Goal: Find contact information: Find contact information

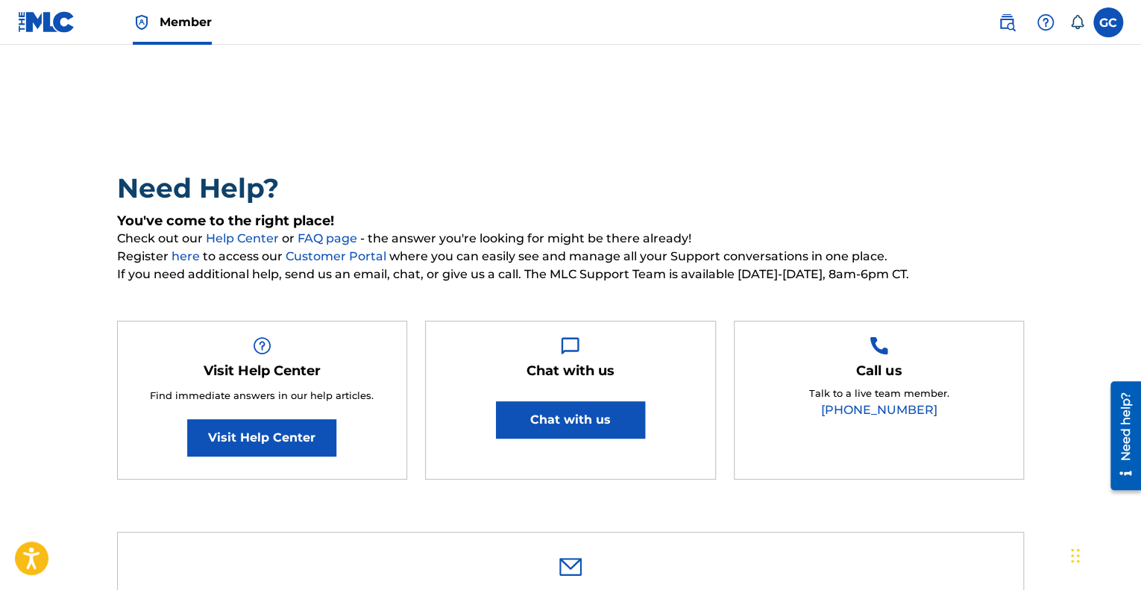
click at [621, 417] on button "Chat with us" at bounding box center [570, 419] width 149 height 37
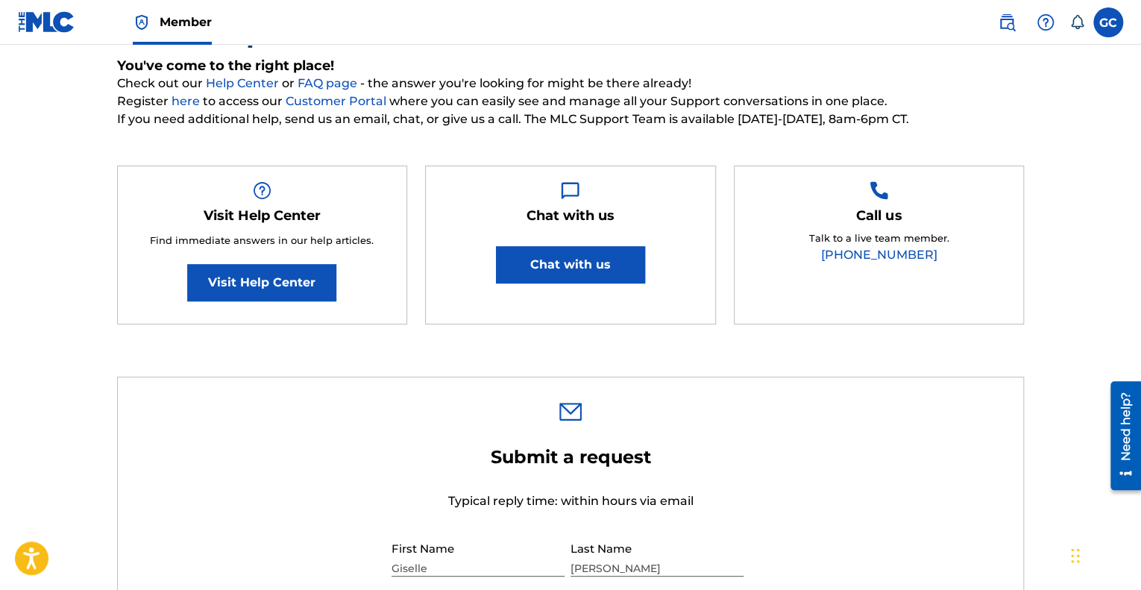
scroll to position [113, 0]
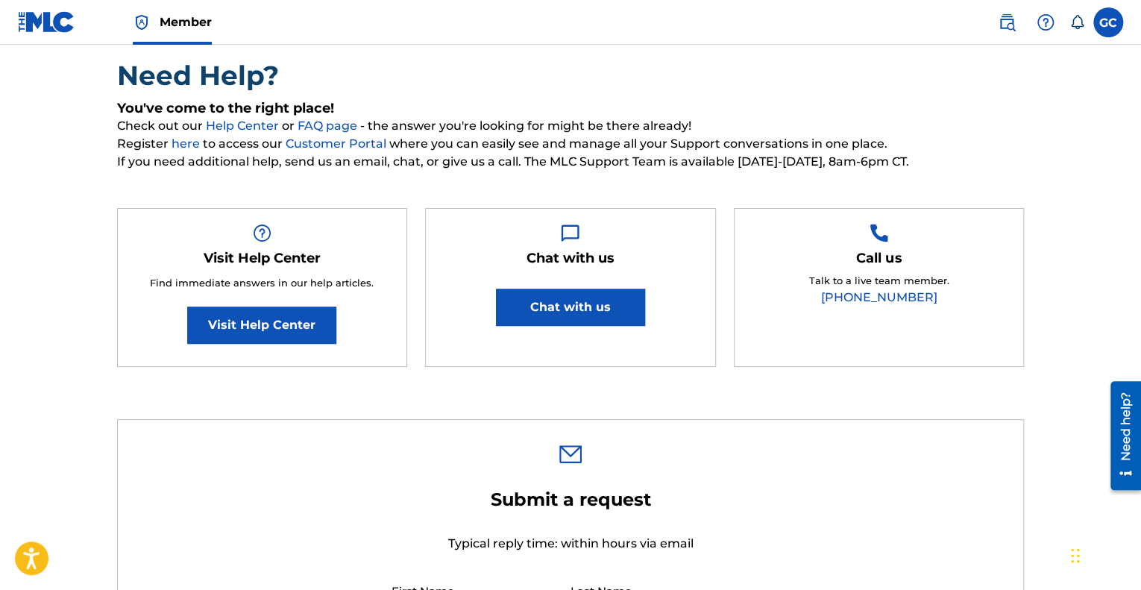
click at [680, 75] on h2 "Need Help?" at bounding box center [571, 76] width 908 height 34
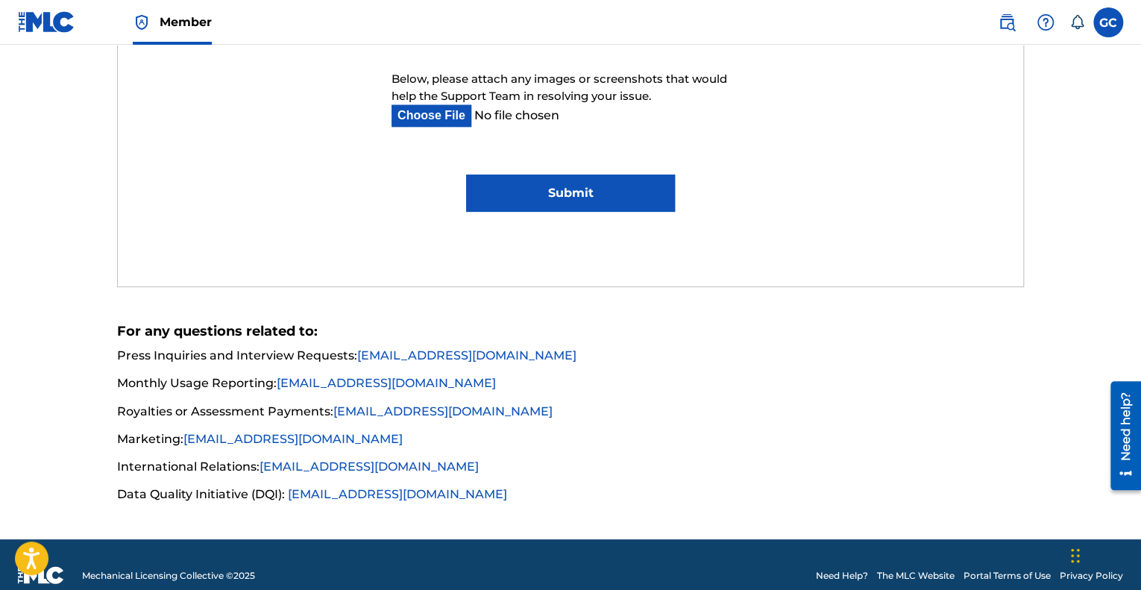
scroll to position [1032, 0]
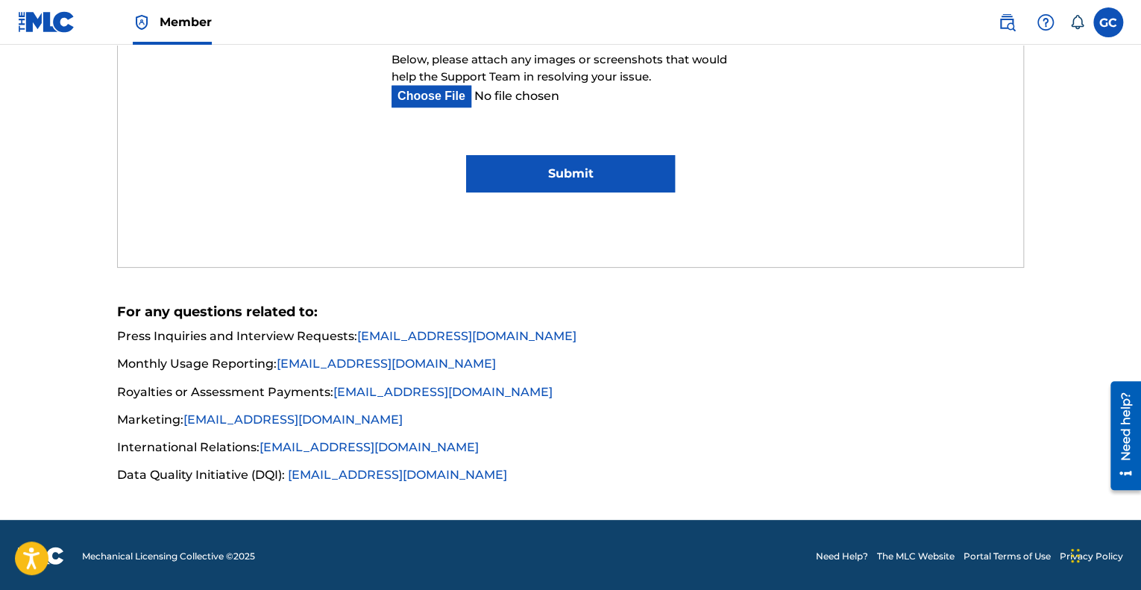
drag, startPoint x: 457, startPoint y: 452, endPoint x: 474, endPoint y: 448, distance: 17.0
click at [457, 452] on li "International Relations: [EMAIL_ADDRESS][DOMAIN_NAME]" at bounding box center [571, 451] width 908 height 27
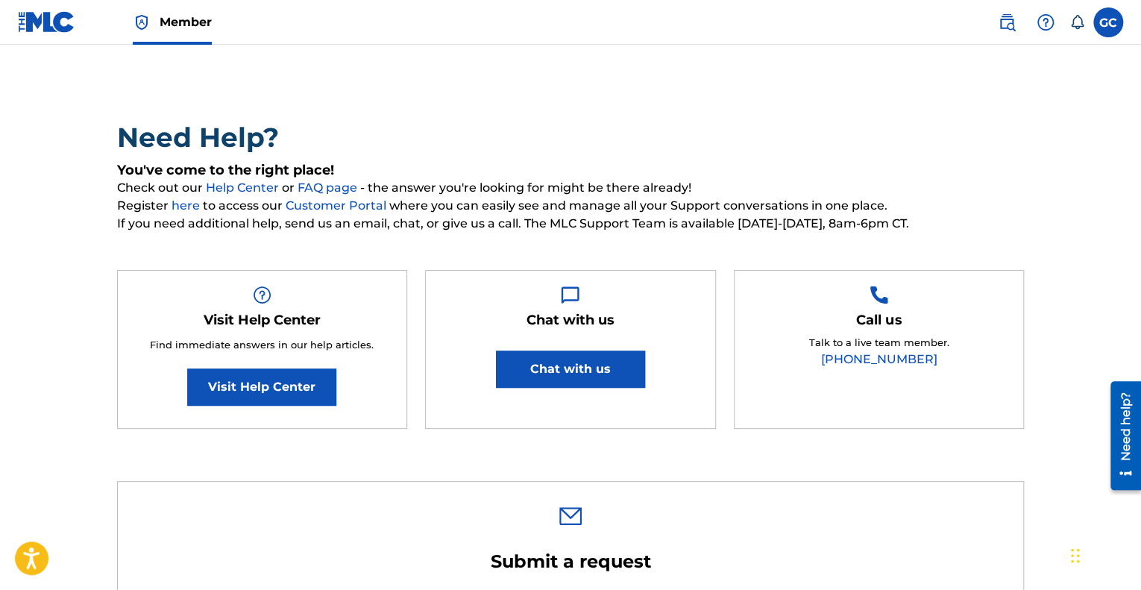
scroll to position [0, 0]
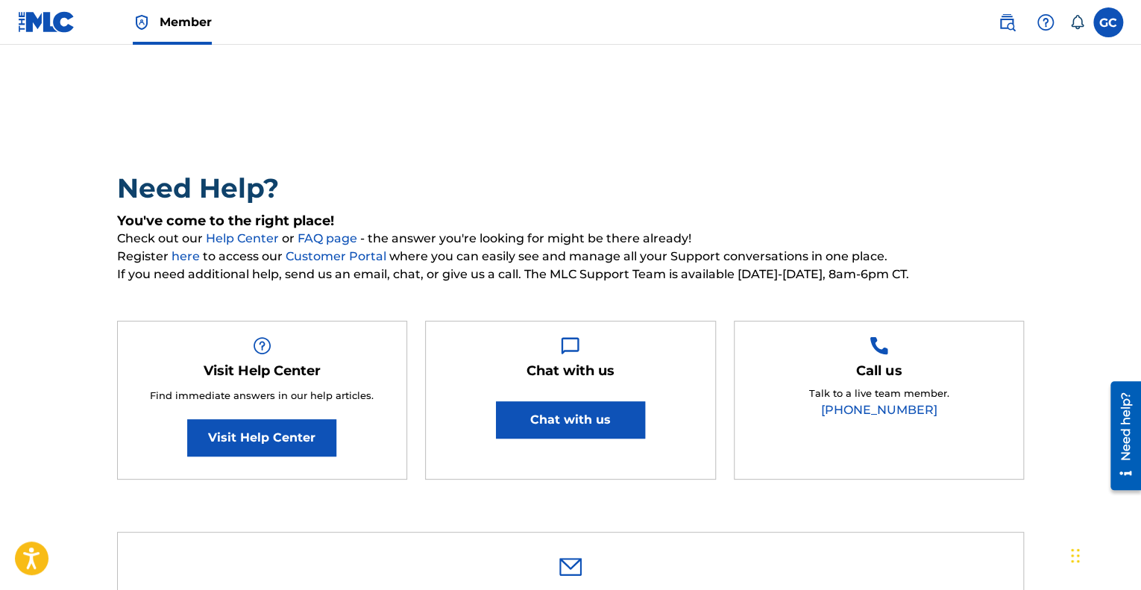
click at [597, 412] on button "Chat with us" at bounding box center [570, 419] width 149 height 37
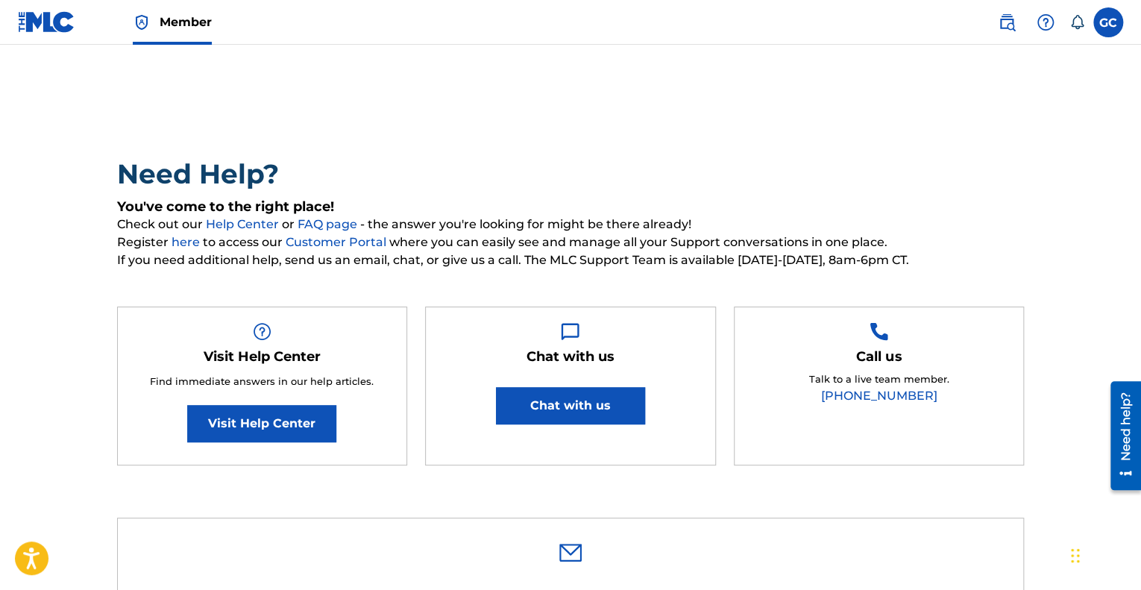
scroll to position [13, 0]
click at [292, 418] on link "Visit Help Center" at bounding box center [261, 424] width 149 height 37
